Goal: Ask a question

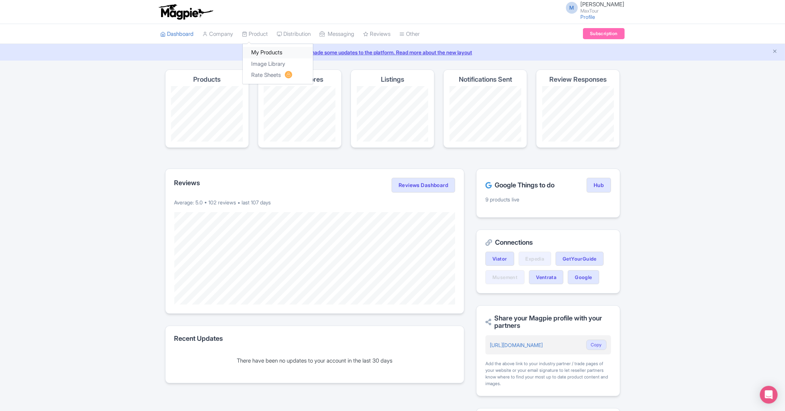
click at [265, 51] on link "My Products" at bounding box center [278, 52] width 70 height 11
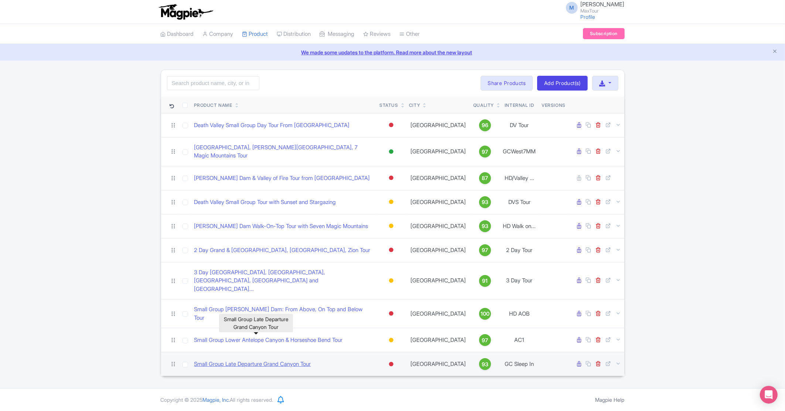
click at [206, 360] on link "Small Group Late Departure Grand Canyon Tour" at bounding box center [252, 364] width 117 height 9
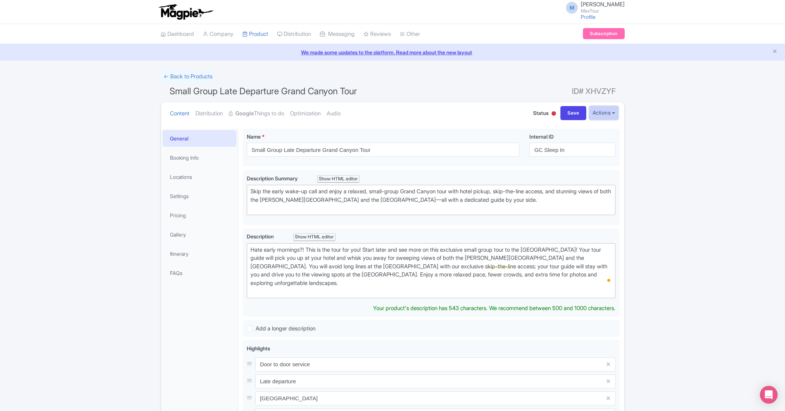
click at [598, 112] on button "Actions" at bounding box center [604, 113] width 29 height 14
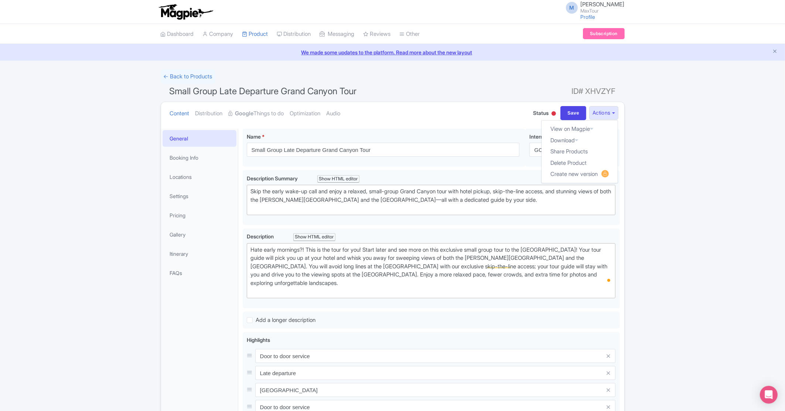
click at [509, 101] on h1 "Small Group Late Departure Grand Canyon Tour ID# XHVZYF" at bounding box center [393, 93] width 464 height 18
click at [772, 393] on icon "Open Intercom Messenger" at bounding box center [769, 395] width 9 height 10
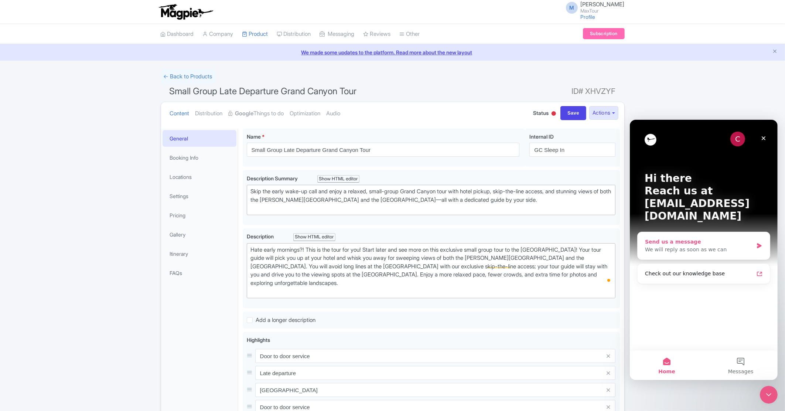
click at [692, 245] on div "We will reply as soon as we can" at bounding box center [699, 249] width 108 height 8
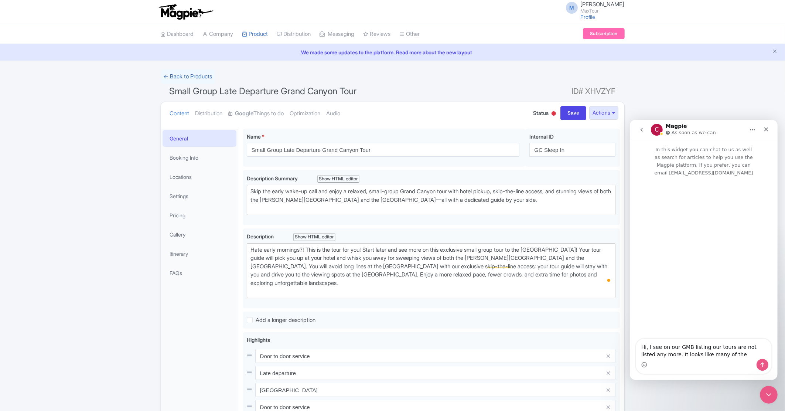
type textarea "Hi, I see on our GMB listing our tours are not listed any more. It looks like m…"
click at [177, 72] on link "← Back to Products" at bounding box center [188, 76] width 55 height 14
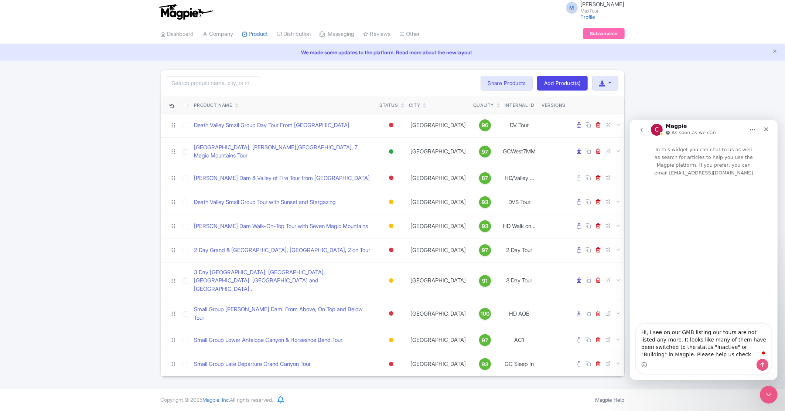
type textarea "Hi, I see on our GMB listing our tours are not listed any more. It looks like m…"
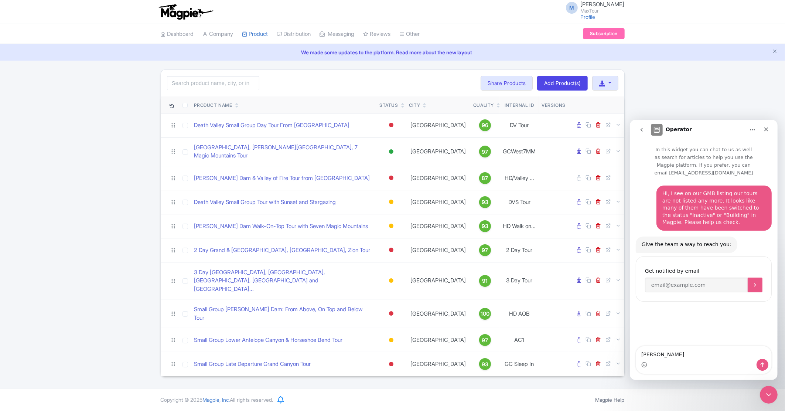
type textarea "[PERSON_NAME][EMAIL_ADDRESS][DOMAIN_NAME]"
